Goal: Check status

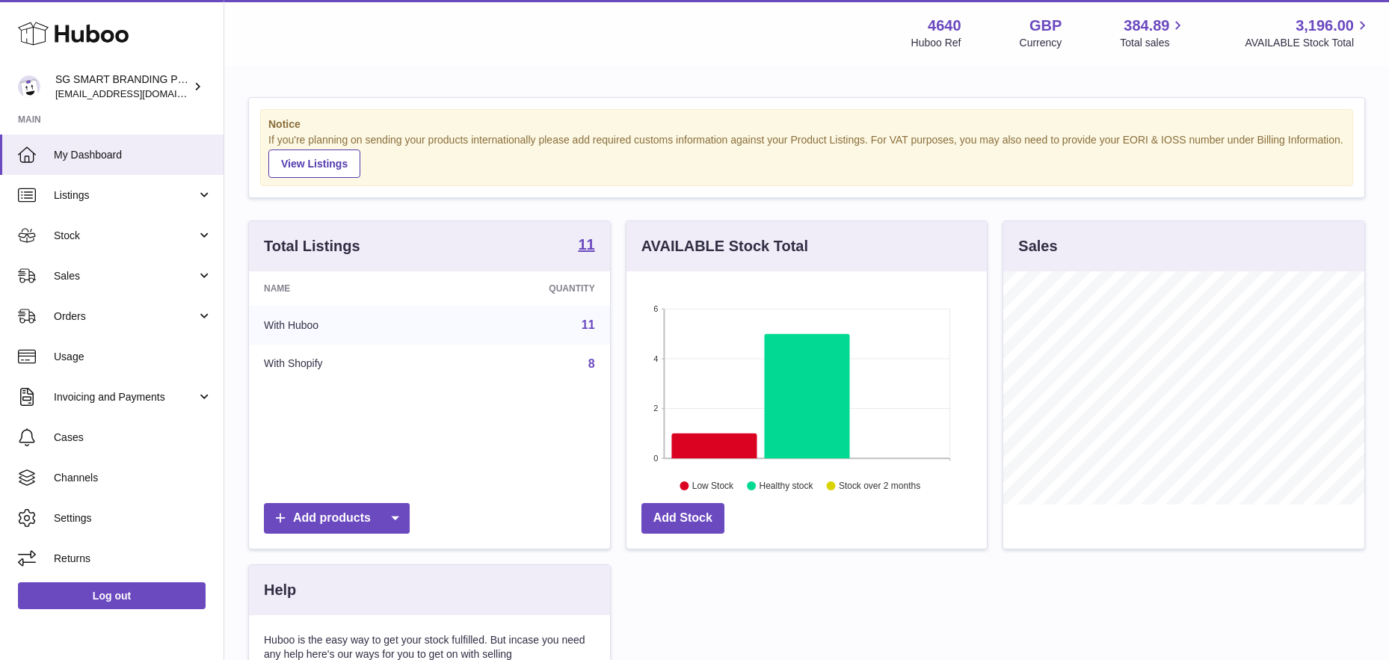
scroll to position [233, 360]
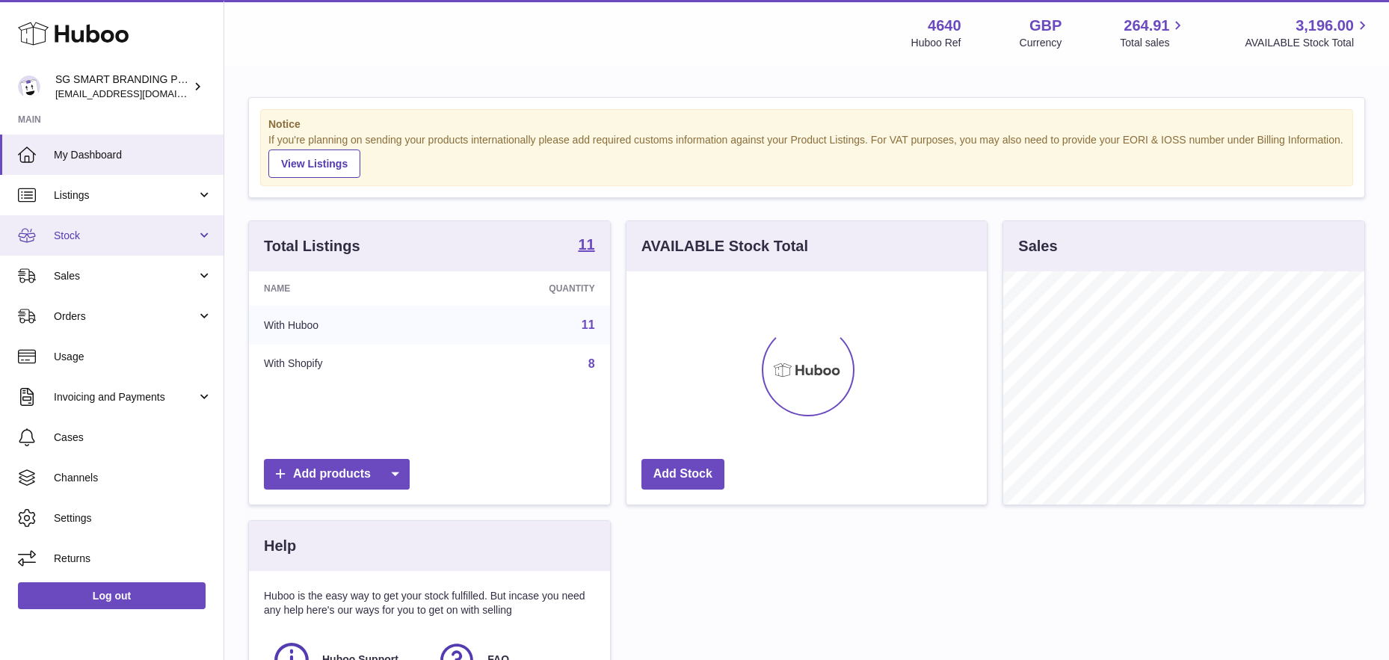
scroll to position [233, 360]
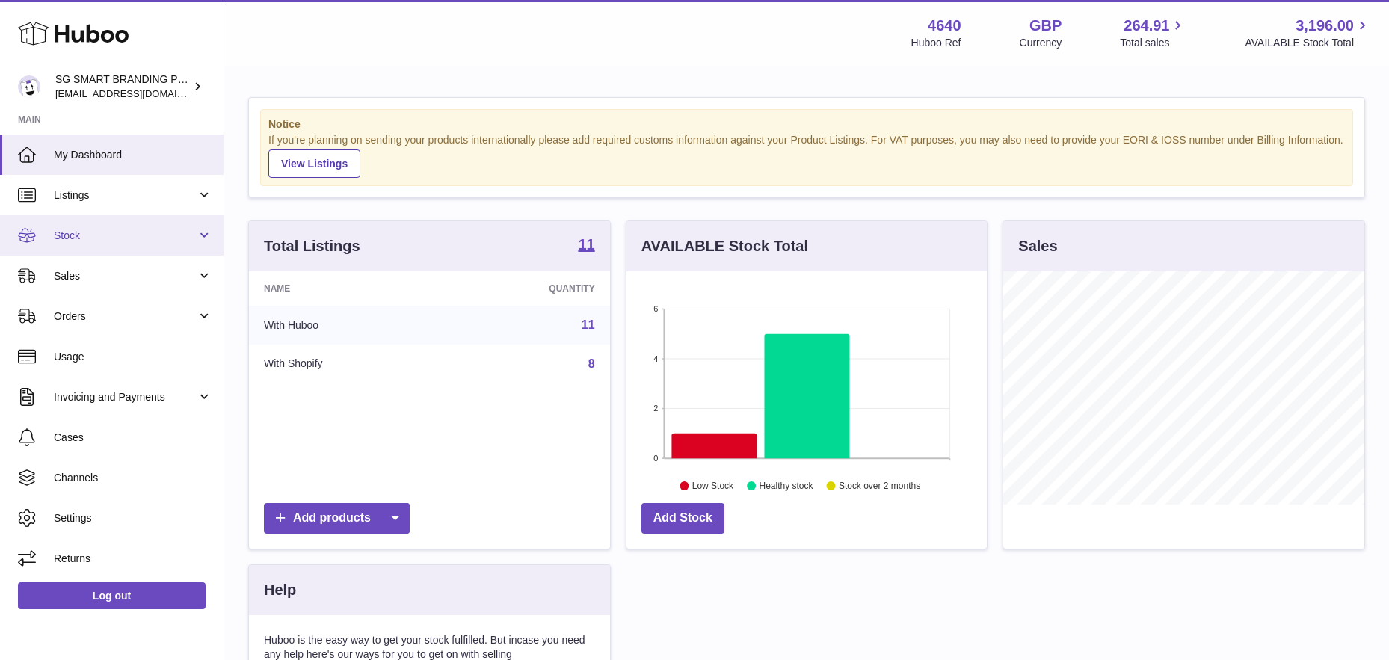
click at [118, 247] on link "Stock" at bounding box center [111, 235] width 223 height 40
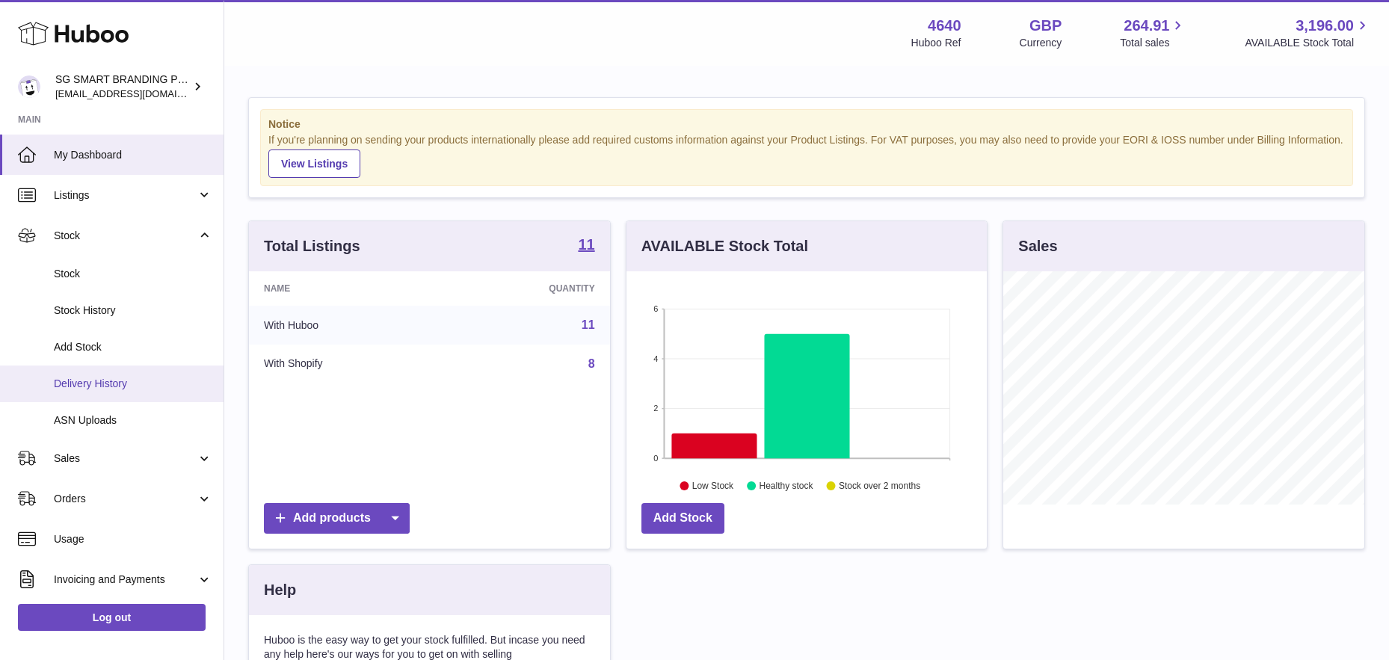
click at [95, 379] on span "Delivery History" at bounding box center [133, 384] width 158 height 14
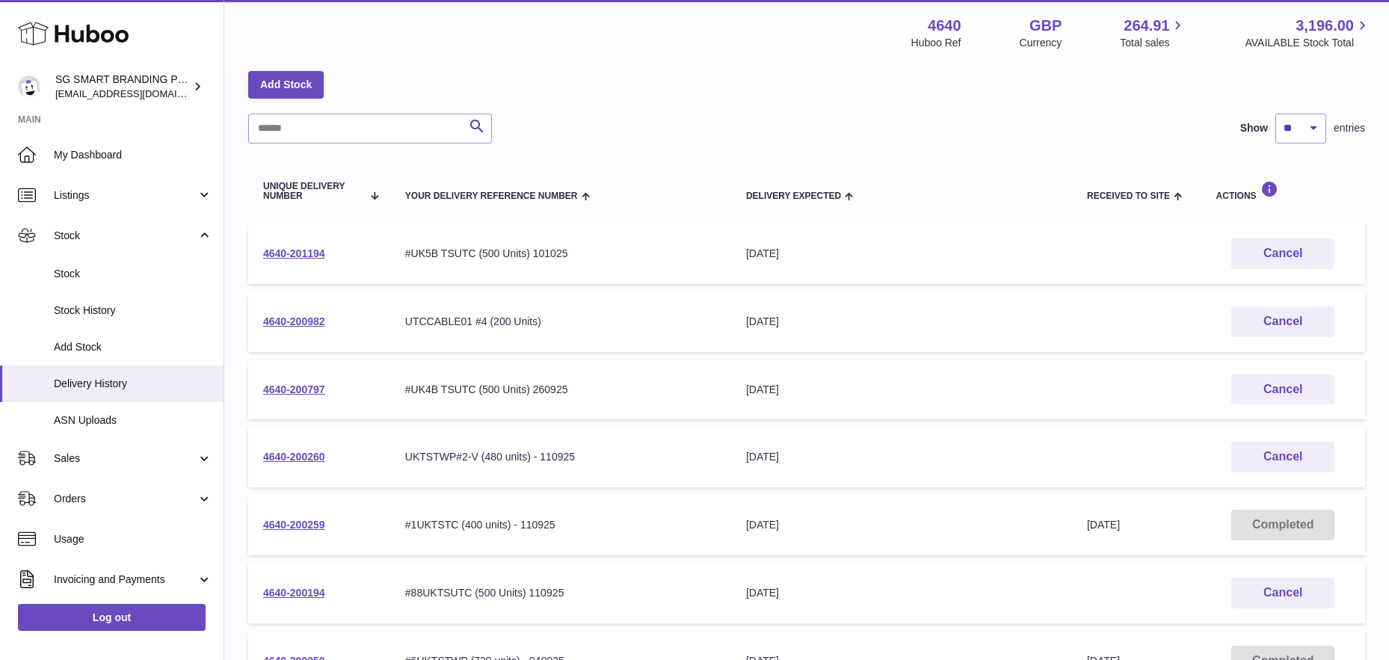
scroll to position [116, 0]
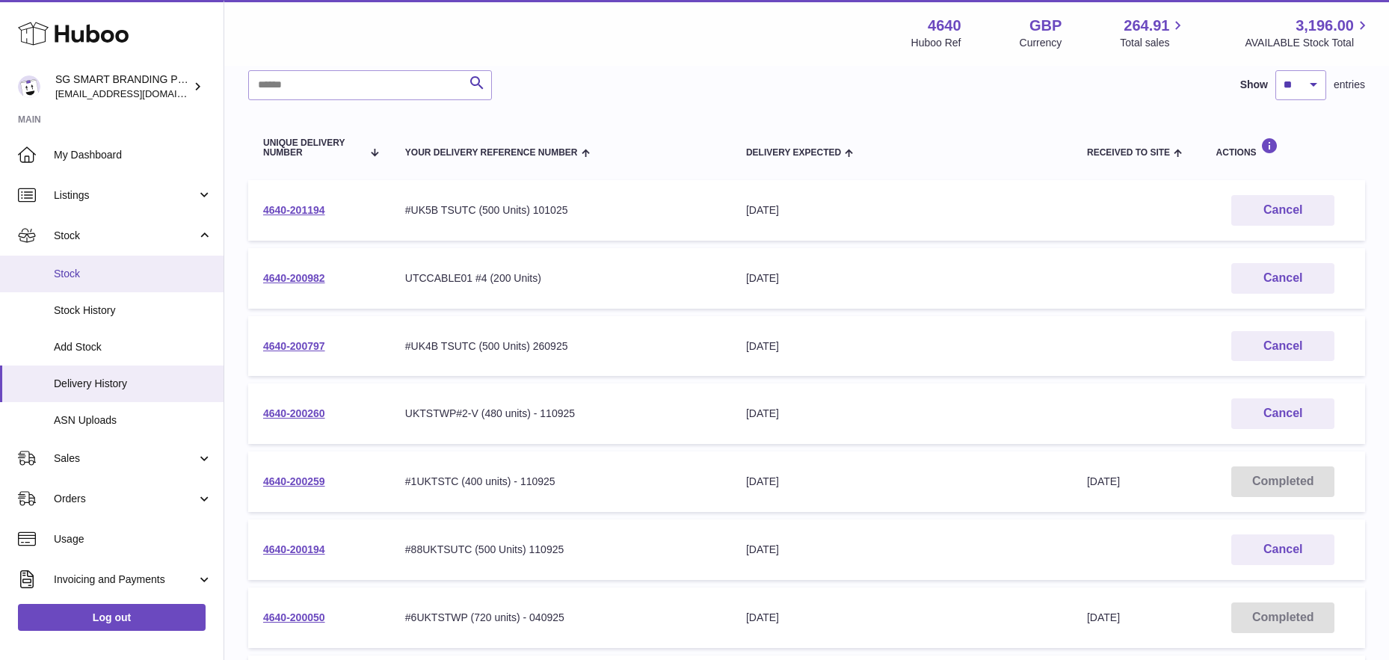
click at [95, 274] on span "Stock" at bounding box center [133, 274] width 158 height 14
